Goal: Communication & Community: Answer question/provide support

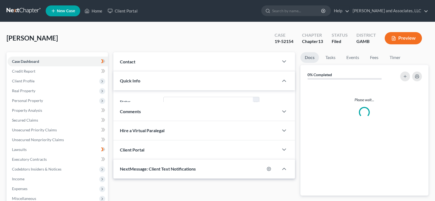
select select "1"
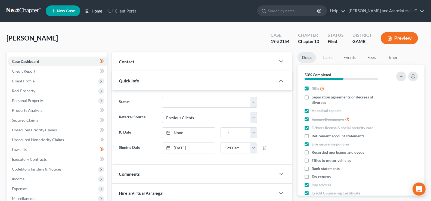
click at [94, 11] on link "Home" at bounding box center [93, 11] width 23 height 10
click at [99, 14] on link "Home" at bounding box center [93, 11] width 23 height 10
click at [101, 11] on link "Home" at bounding box center [93, 11] width 23 height 10
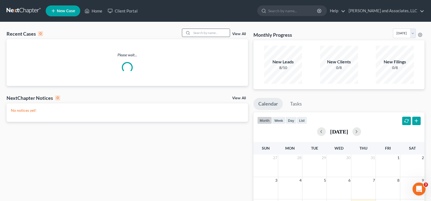
click at [216, 33] on input "search" at bounding box center [211, 33] width 38 height 8
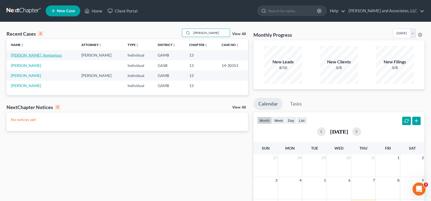
type input "tillman"
click at [33, 56] on link "[PERSON_NAME], Vontavious" at bounding box center [36, 55] width 51 height 5
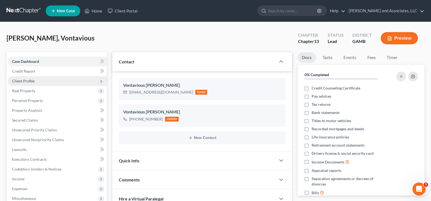
drag, startPoint x: 20, startPoint y: 80, endPoint x: 25, endPoint y: 82, distance: 5.3
click at [20, 80] on span "Client Profile" at bounding box center [23, 81] width 23 height 5
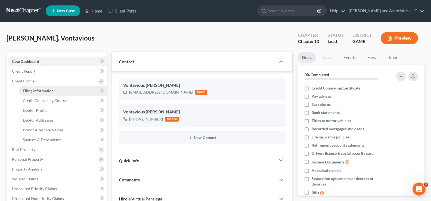
click at [26, 91] on span "Filing Information" at bounding box center [38, 90] width 31 height 5
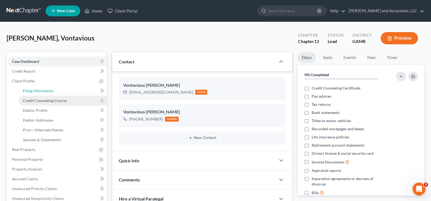
select select "1"
select select "0"
select select "3"
select select "10"
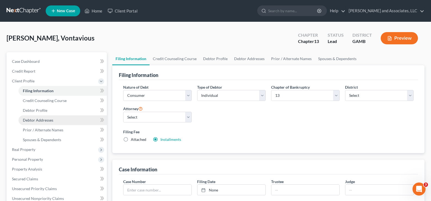
click at [41, 122] on span "Debtor Addresses" at bounding box center [38, 120] width 30 height 5
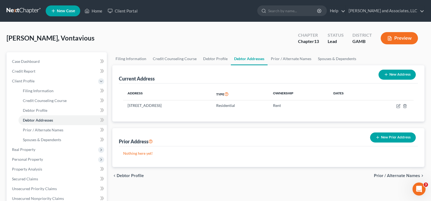
drag, startPoint x: 41, startPoint y: 122, endPoint x: 244, endPoint y: 46, distance: 216.9
click at [244, 46] on div "Tillman, Vontavious Upgraded Chapter Chapter 13 Status Lead District GAMB Previ…" at bounding box center [216, 41] width 418 height 24
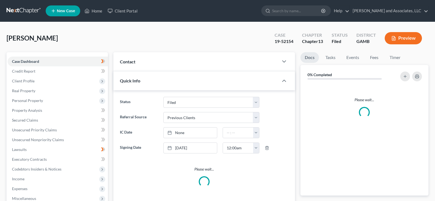
select select "2"
select select "1"
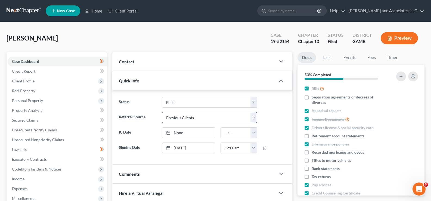
scroll to position [54, 0]
click at [97, 11] on link "Home" at bounding box center [93, 11] width 23 height 10
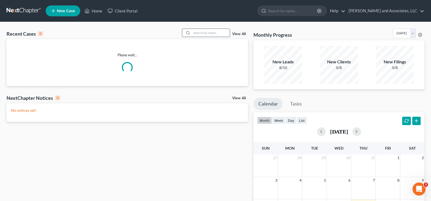
click at [199, 32] on input "search" at bounding box center [211, 33] width 38 height 8
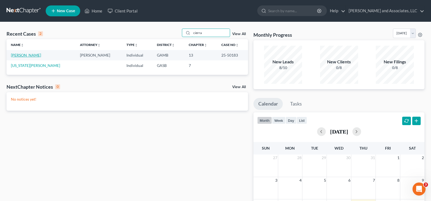
type input "cierra"
click at [20, 55] on link "[PERSON_NAME]" at bounding box center [26, 55] width 30 height 5
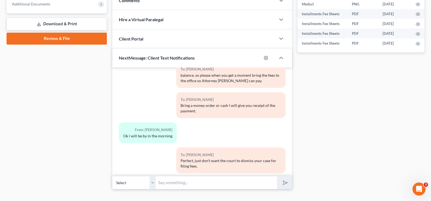
scroll to position [243, 0]
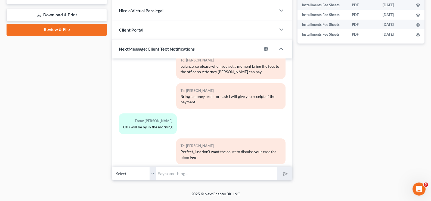
drag, startPoint x: 184, startPoint y: 175, endPoint x: 182, endPoint y: 173, distance: 3.2
click at [184, 175] on input "text" at bounding box center [216, 173] width 121 height 13
type input "h"
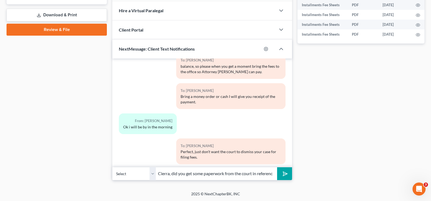
scroll to position [0, 0]
click at [182, 175] on input "Hello Cierra, did you get some paperwork from the court in reference to your ga…" at bounding box center [216, 173] width 121 height 13
click at [185, 175] on input "Hello Cierra, did you get some paperwork from the court in reference to your ga…" at bounding box center [216, 173] width 121 height 13
click at [199, 175] on input "Hello Cierra, tdid you get some paperwork from the court in reference to your g…" at bounding box center [216, 173] width 121 height 13
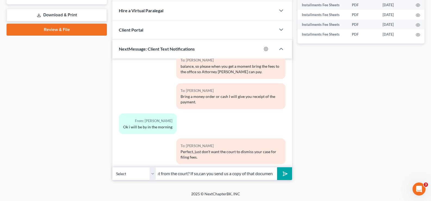
scroll to position [0, 189]
click at [275, 173] on input "Hello Cierra, tdid you get some paperwork from the court in reference to your g…" at bounding box center [216, 173] width 121 height 13
click at [185, 175] on input "Hello Cierra, tdid you get some paperwork from the court in reference to your g…" at bounding box center [216, 173] width 121 height 13
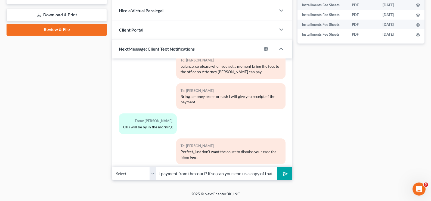
type input "Hello Cierra, did you get some paperwork from the court in reference to your ga…"
click at [277, 167] on button "submit" at bounding box center [284, 173] width 15 height 13
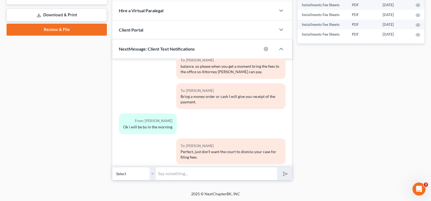
scroll to position [3609, 0]
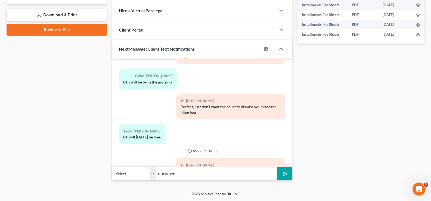
type input "document."
click at [285, 173] on polygon "submit" at bounding box center [284, 174] width 7 height 7
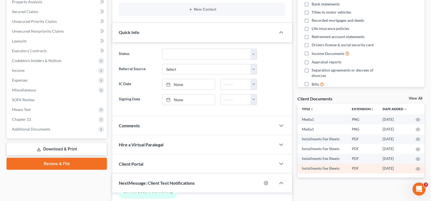
scroll to position [107, 0]
